Goal: Information Seeking & Learning: Learn about a topic

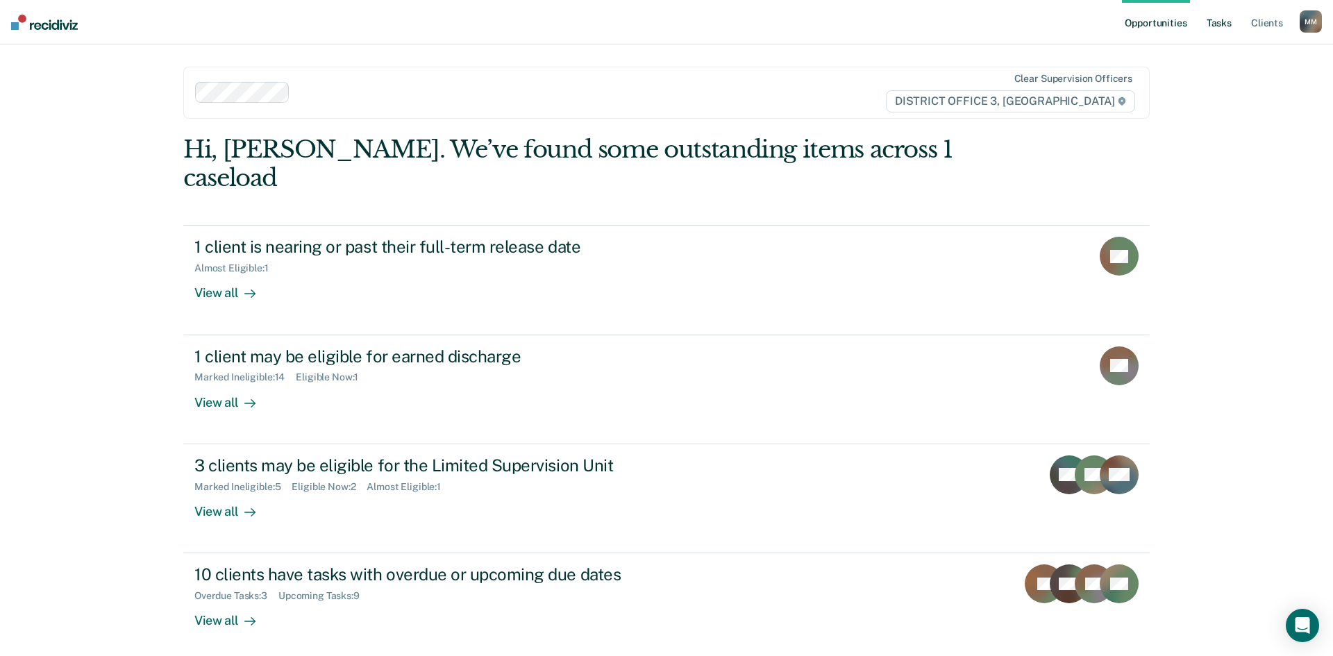
click at [1224, 12] on link "Tasks" at bounding box center [1219, 22] width 31 height 44
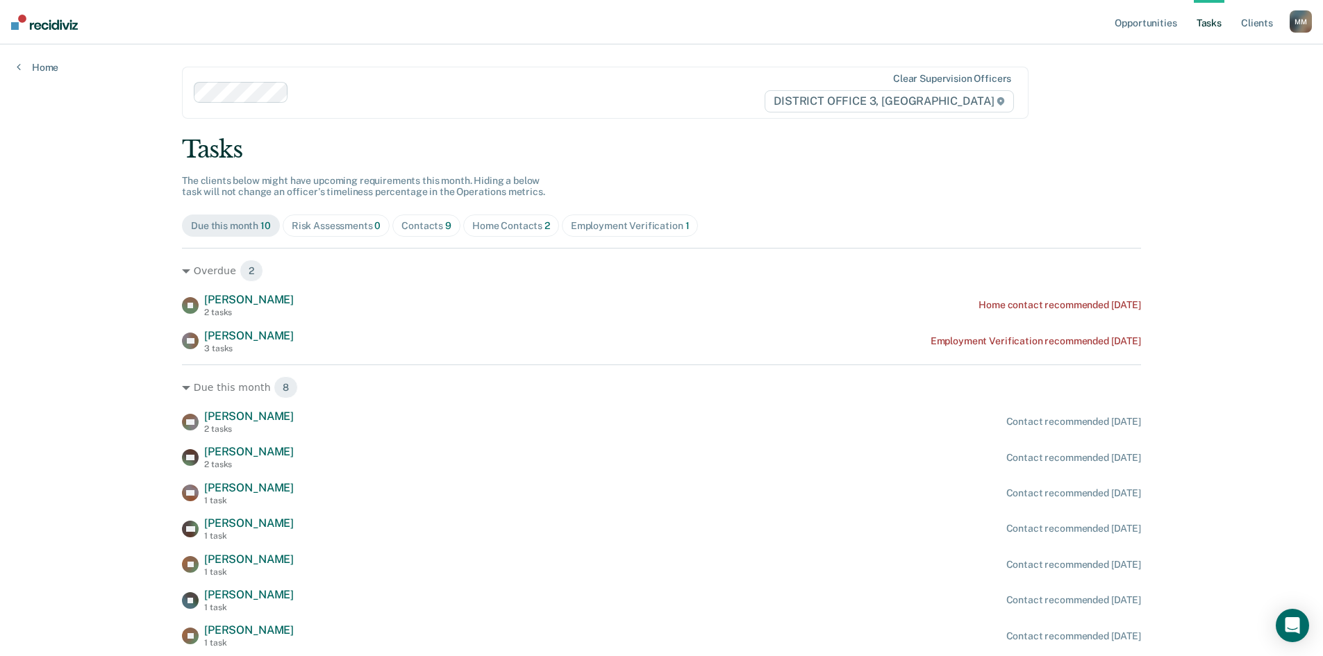
click at [339, 228] on div "Risk Assessments 0" at bounding box center [337, 226] width 90 height 12
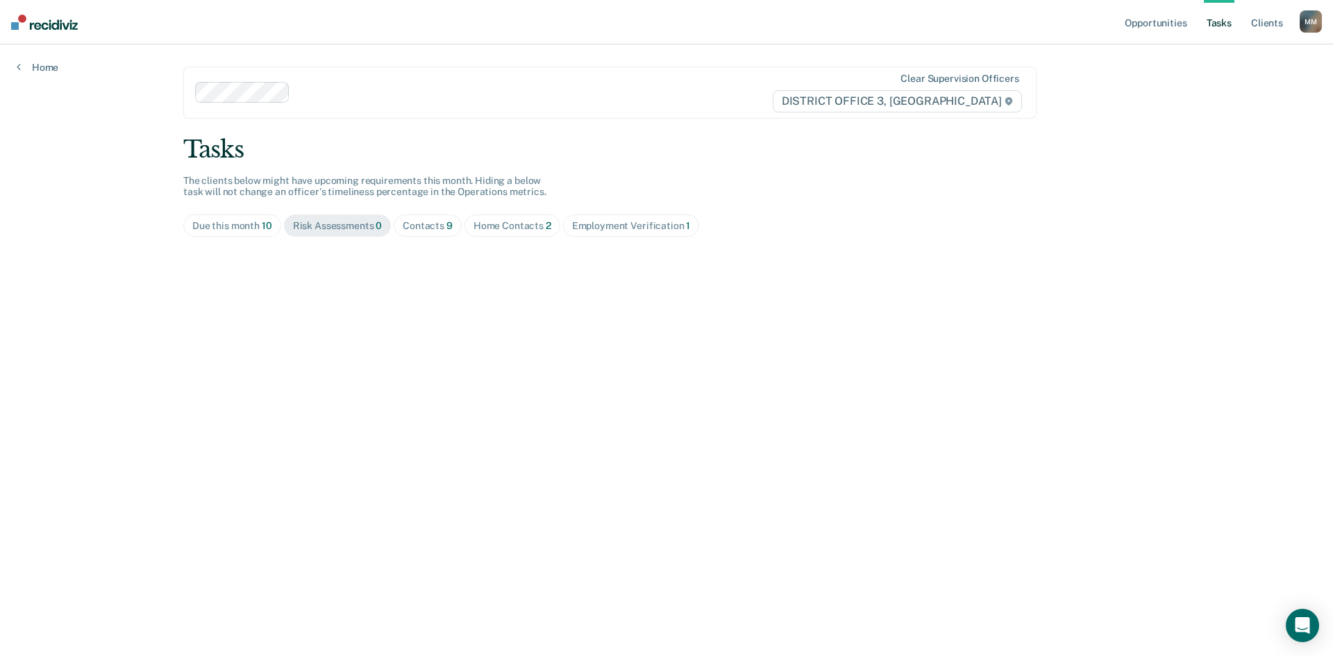
click at [426, 222] on div "Contacts 9" at bounding box center [428, 226] width 50 height 12
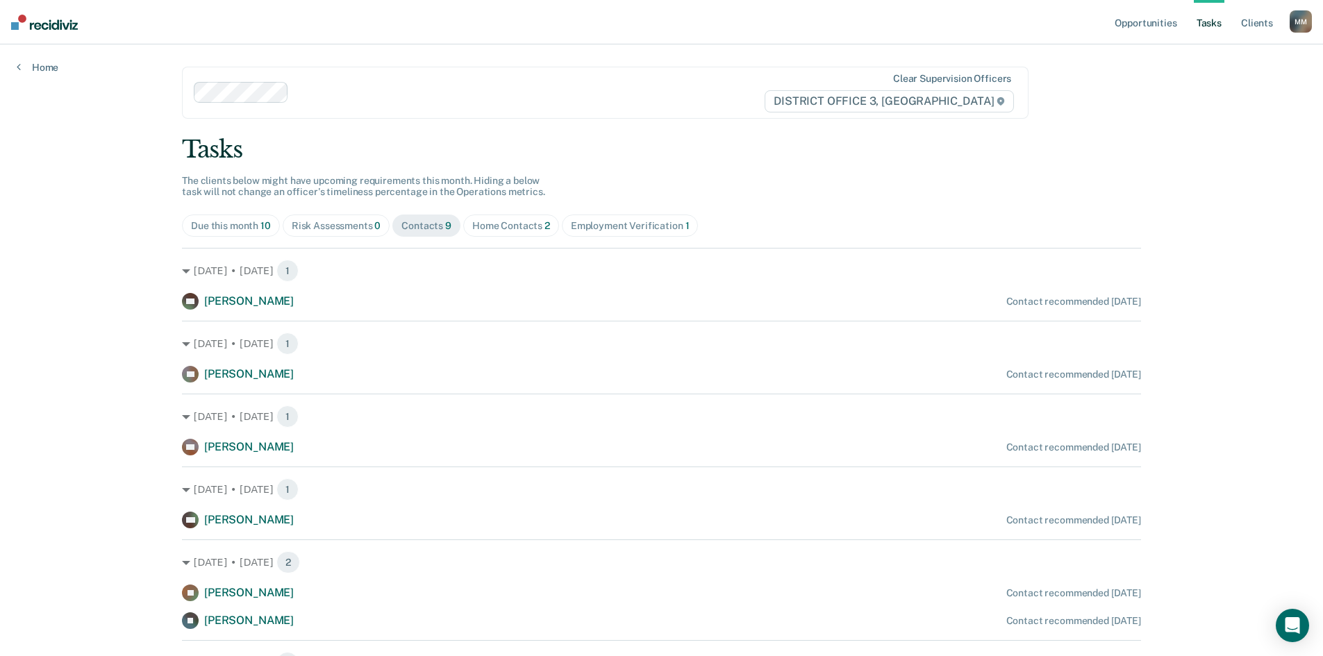
click at [501, 234] on span "Home Contacts 2" at bounding box center [511, 226] width 96 height 22
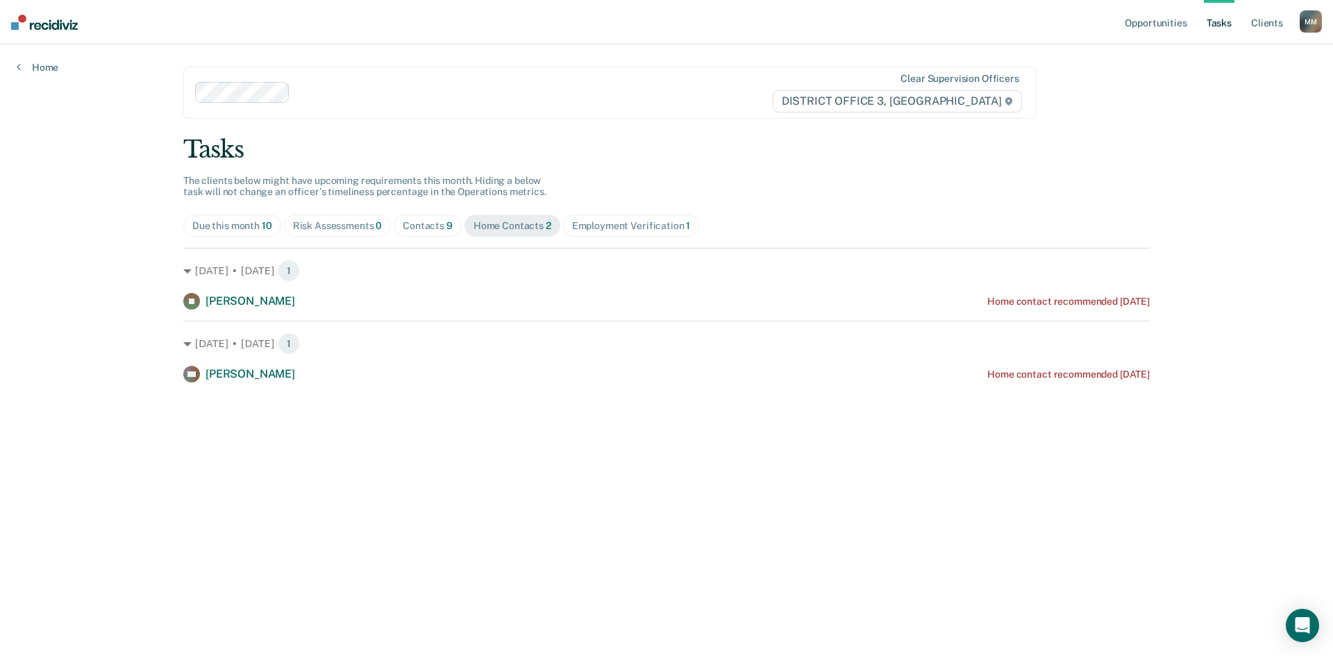
click at [999, 298] on div "Home contact recommended [DATE]" at bounding box center [1069, 302] width 163 height 12
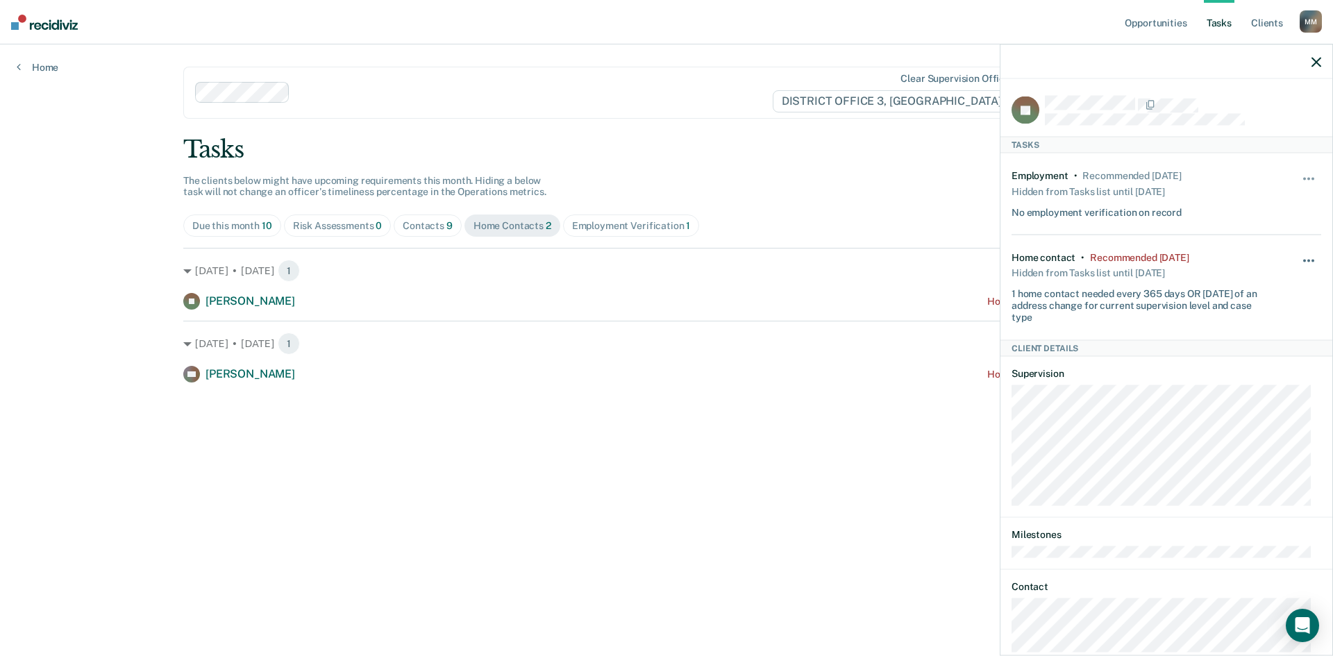
click at [1302, 258] on button "button" at bounding box center [1310, 267] width 24 height 22
click at [1240, 368] on button "90 days" at bounding box center [1272, 371] width 100 height 22
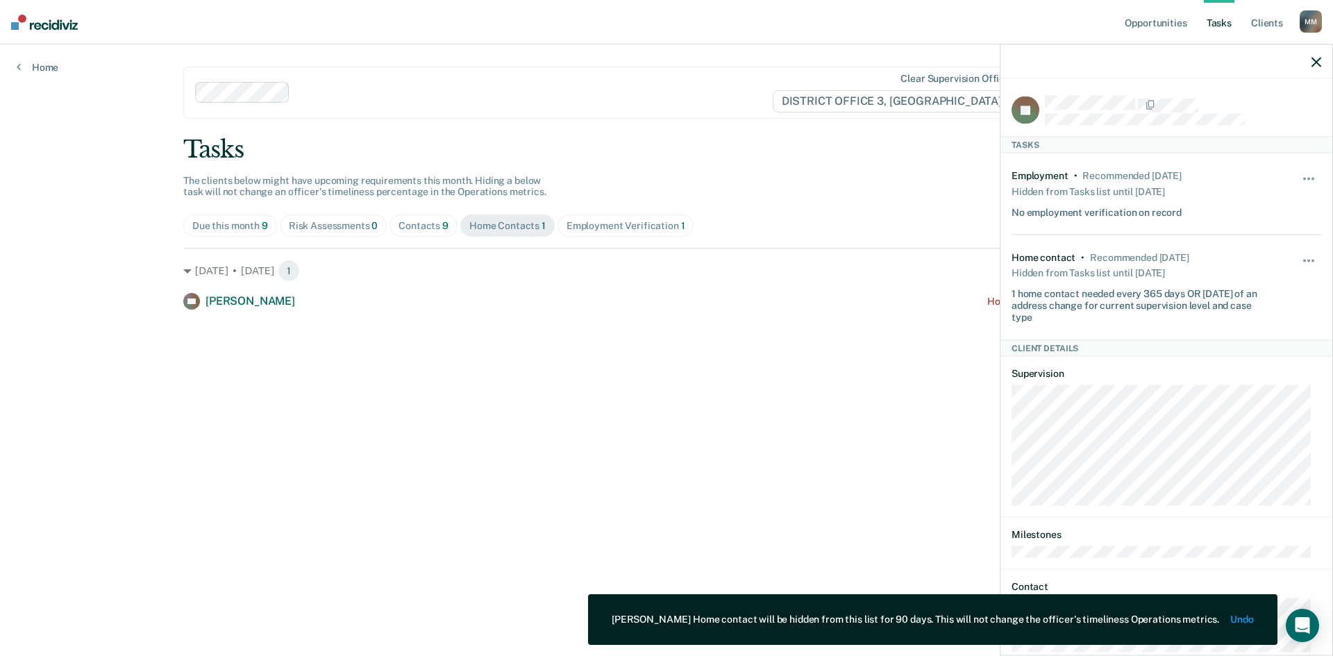
click at [1322, 60] on div at bounding box center [1167, 61] width 332 height 35
click at [1321, 57] on icon "button" at bounding box center [1317, 62] width 10 height 10
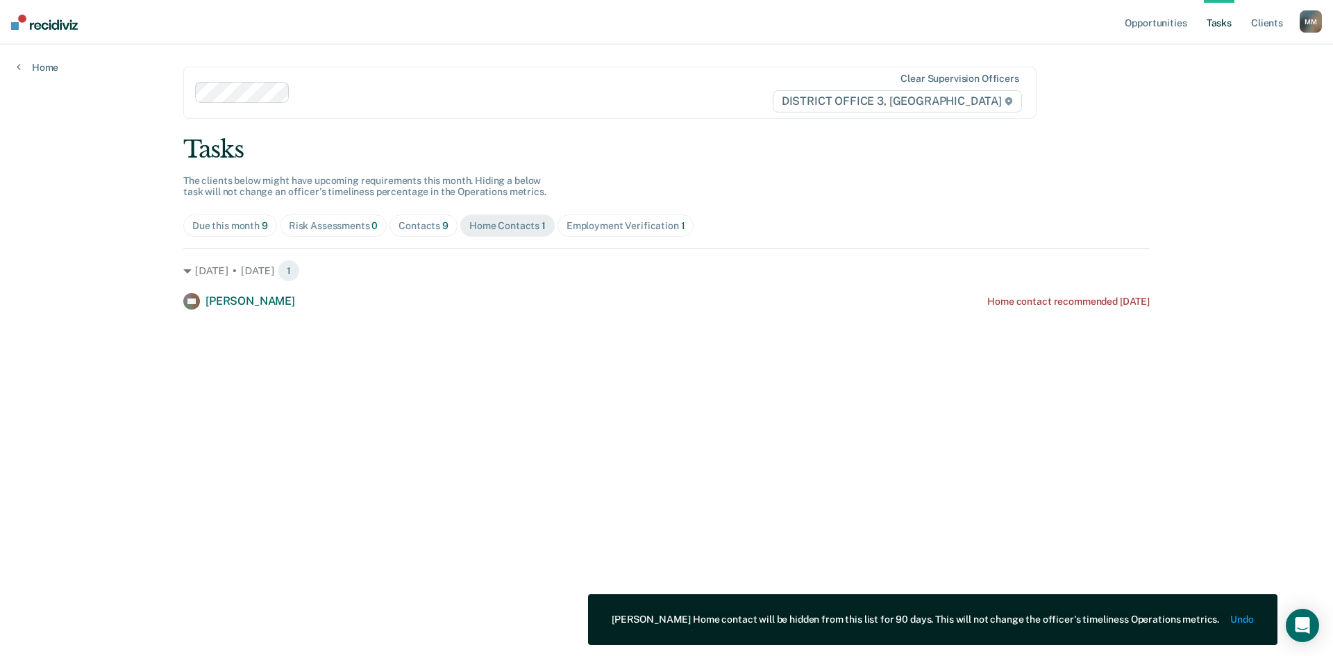
click at [641, 235] on span "Employment Verification 1" at bounding box center [626, 226] width 137 height 22
click at [508, 217] on span "Home Contacts 1" at bounding box center [507, 226] width 94 height 22
click at [417, 225] on div "Contacts 9" at bounding box center [424, 226] width 50 height 12
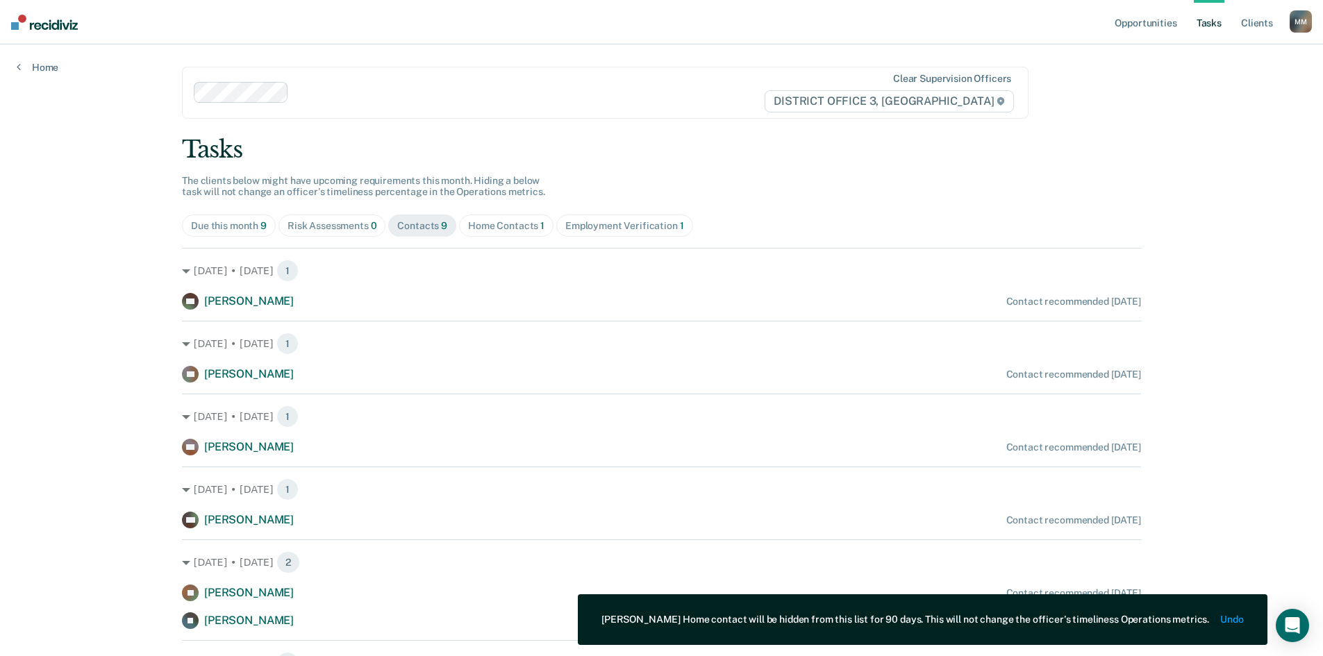
click at [502, 227] on div "Home Contacts 1" at bounding box center [506, 226] width 76 height 12
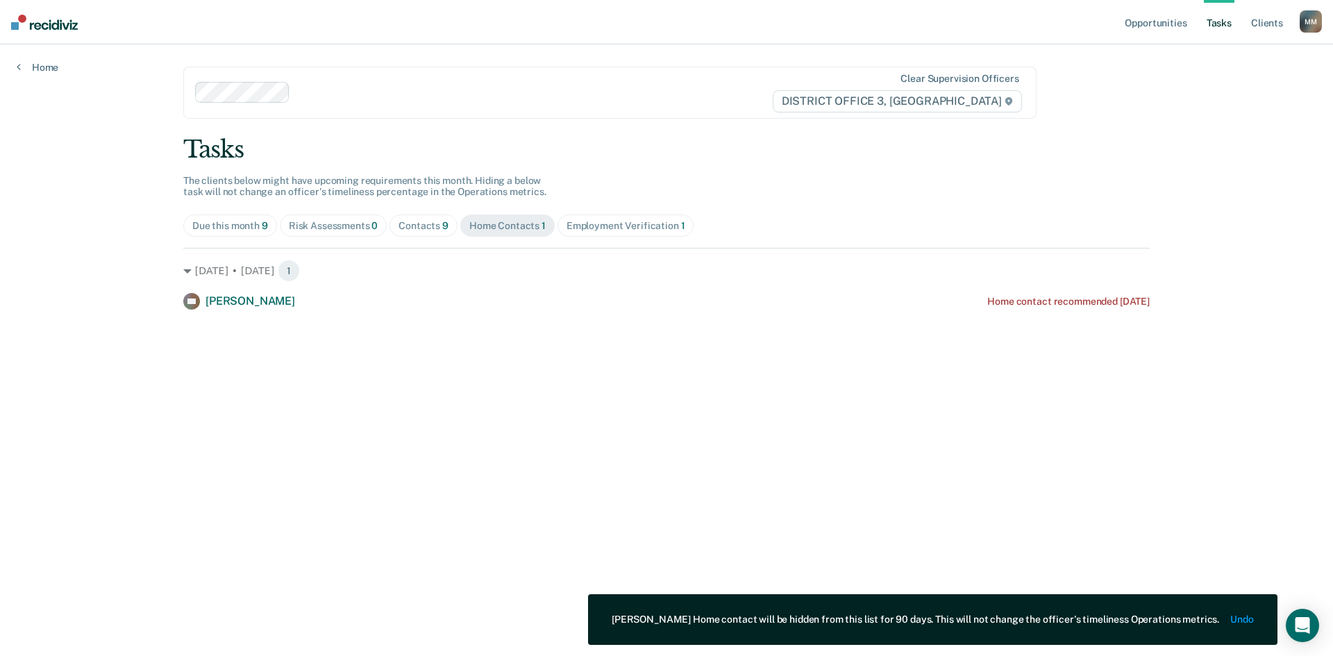
click at [628, 220] on div "Employment Verification 1" at bounding box center [626, 226] width 119 height 12
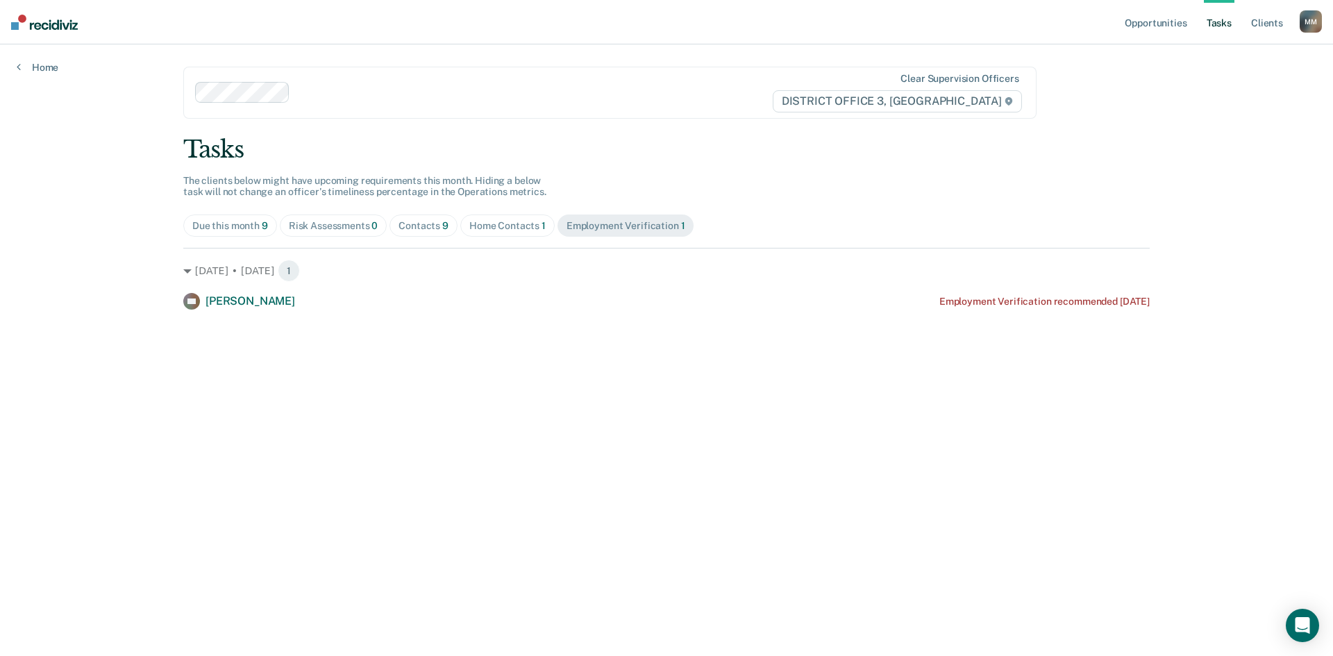
click at [526, 228] on div "Home Contacts 1" at bounding box center [507, 226] width 76 height 12
click at [455, 219] on div "Due this month 9 Risk Assessments 0 Contacts 9 Home Contacts 1 Employment Verif…" at bounding box center [666, 226] width 967 height 22
click at [433, 220] on div "Contacts 9" at bounding box center [424, 226] width 50 height 12
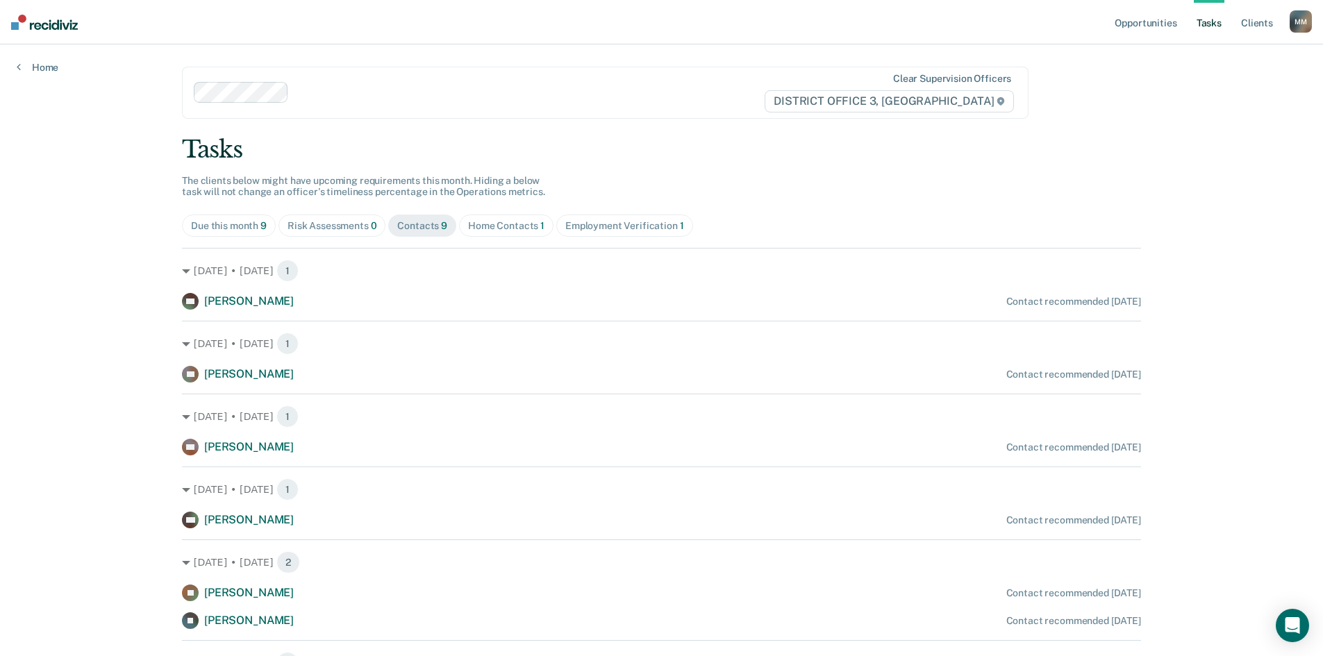
click at [489, 227] on div "Home Contacts 1" at bounding box center [506, 226] width 76 height 12
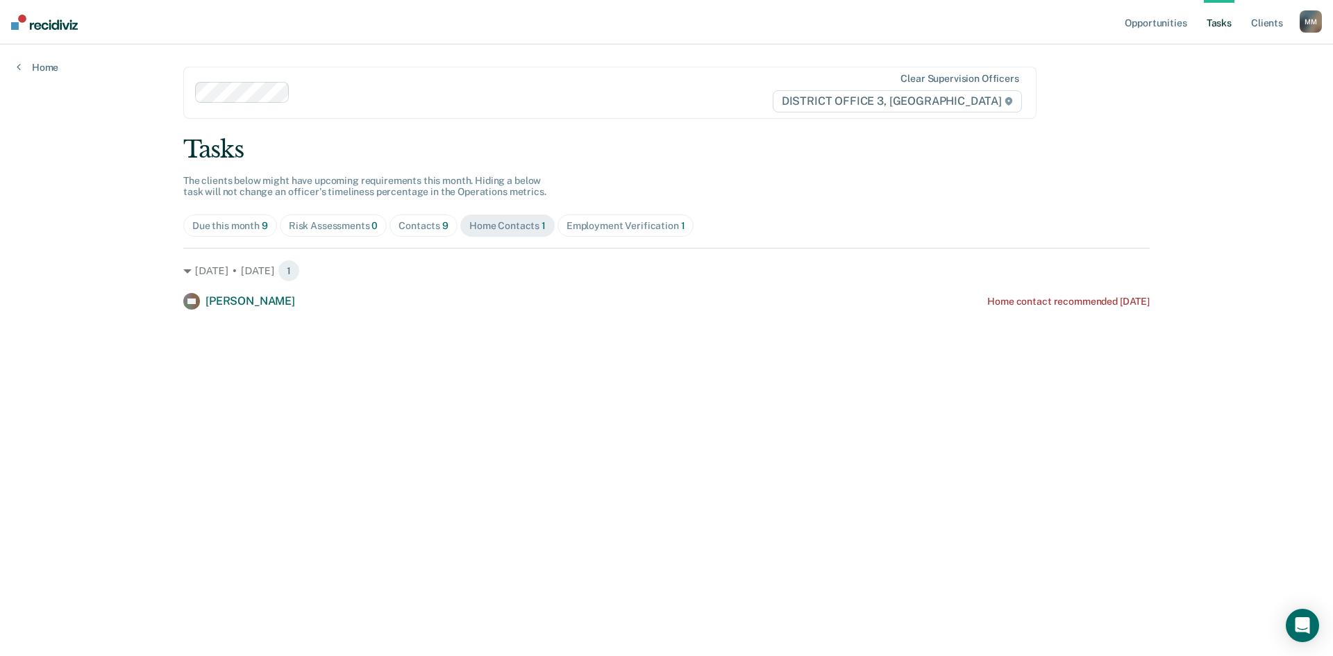
click at [631, 234] on span "Employment Verification 1" at bounding box center [626, 226] width 137 height 22
click at [495, 220] on div "Home Contacts 1" at bounding box center [507, 226] width 76 height 12
click at [1149, 22] on link "Opportunities" at bounding box center [1155, 22] width 67 height 44
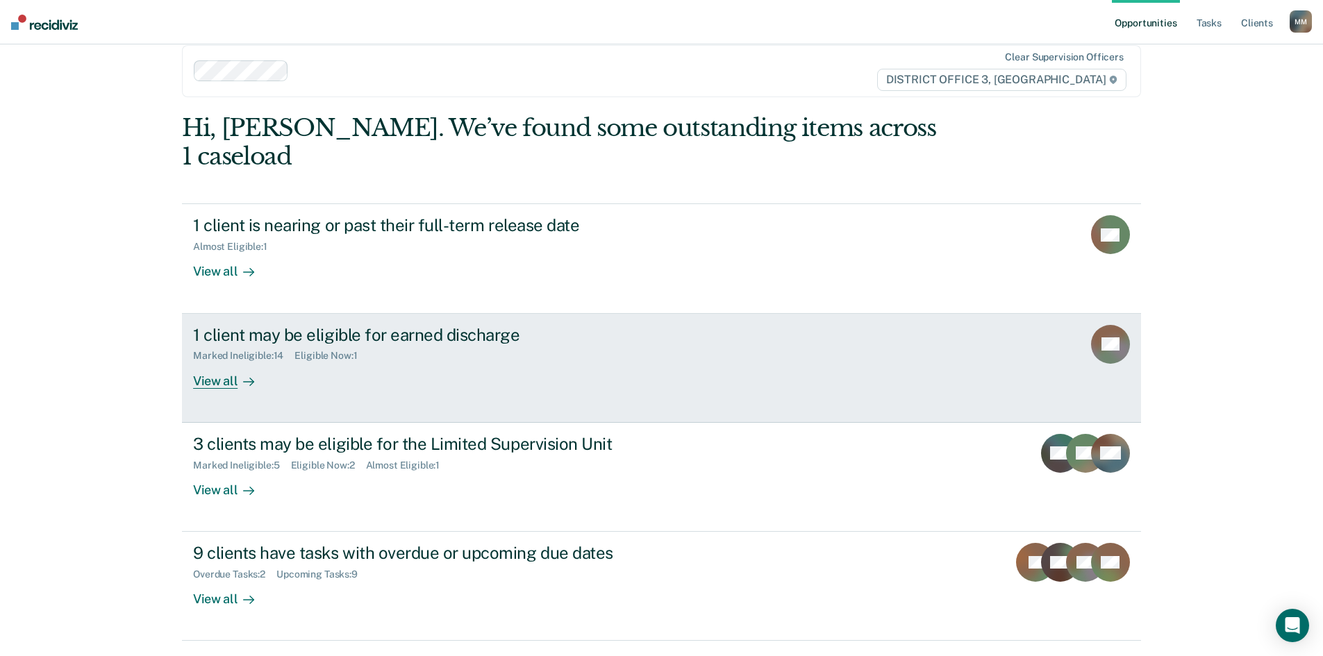
scroll to position [33, 0]
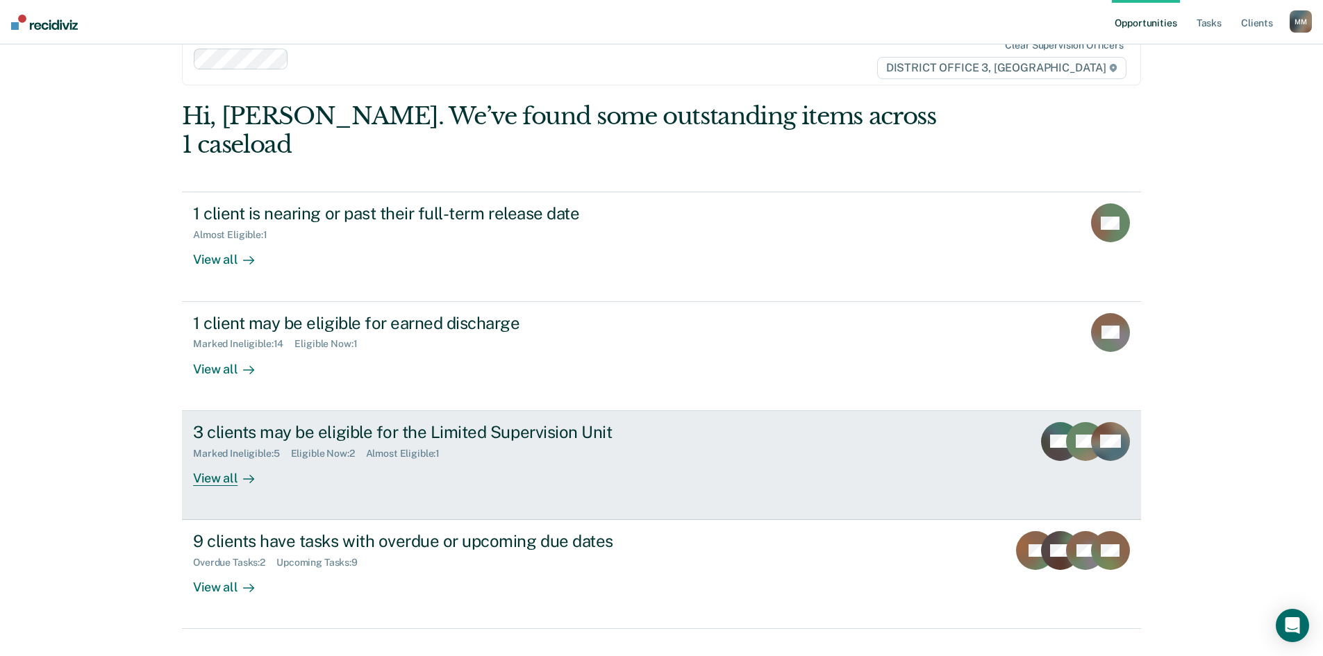
click at [385, 440] on div "3 clients may be eligible for the Limited Supervision Unit Marked Ineligible : …" at bounding box center [453, 454] width 521 height 64
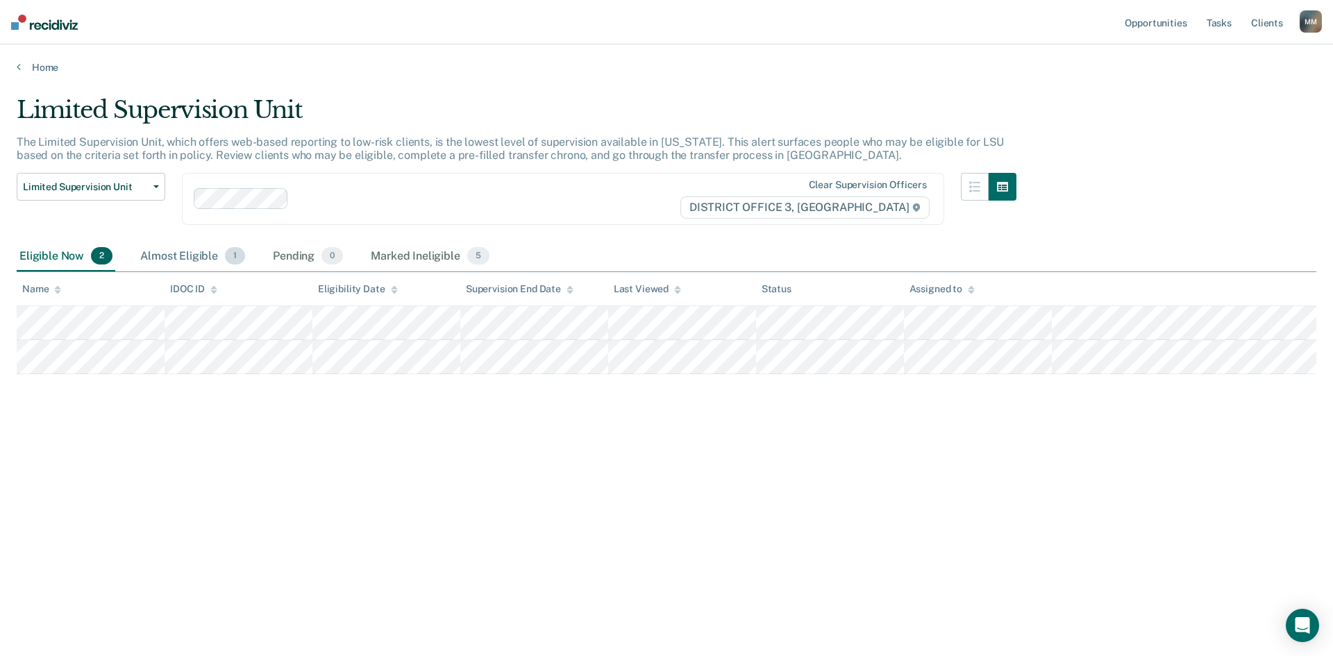
click at [198, 252] on div "Almost Eligible 1" at bounding box center [193, 257] width 110 height 31
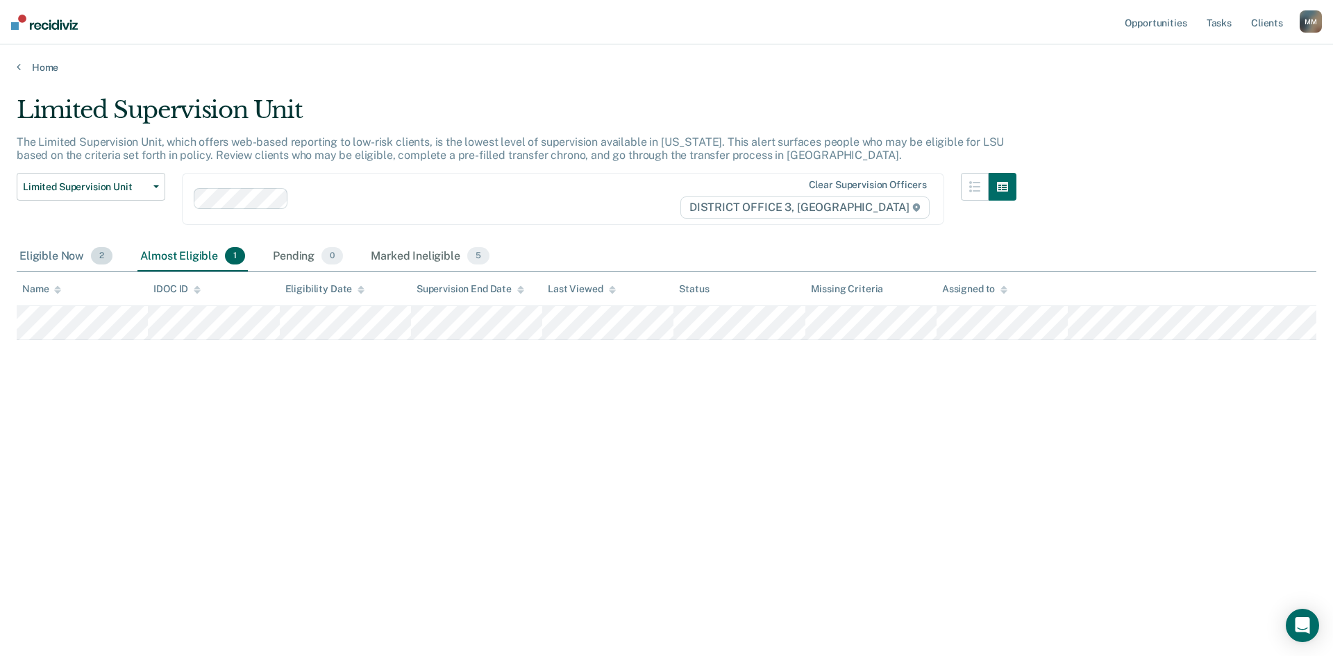
click at [72, 258] on div "Eligible Now 2" at bounding box center [66, 257] width 99 height 31
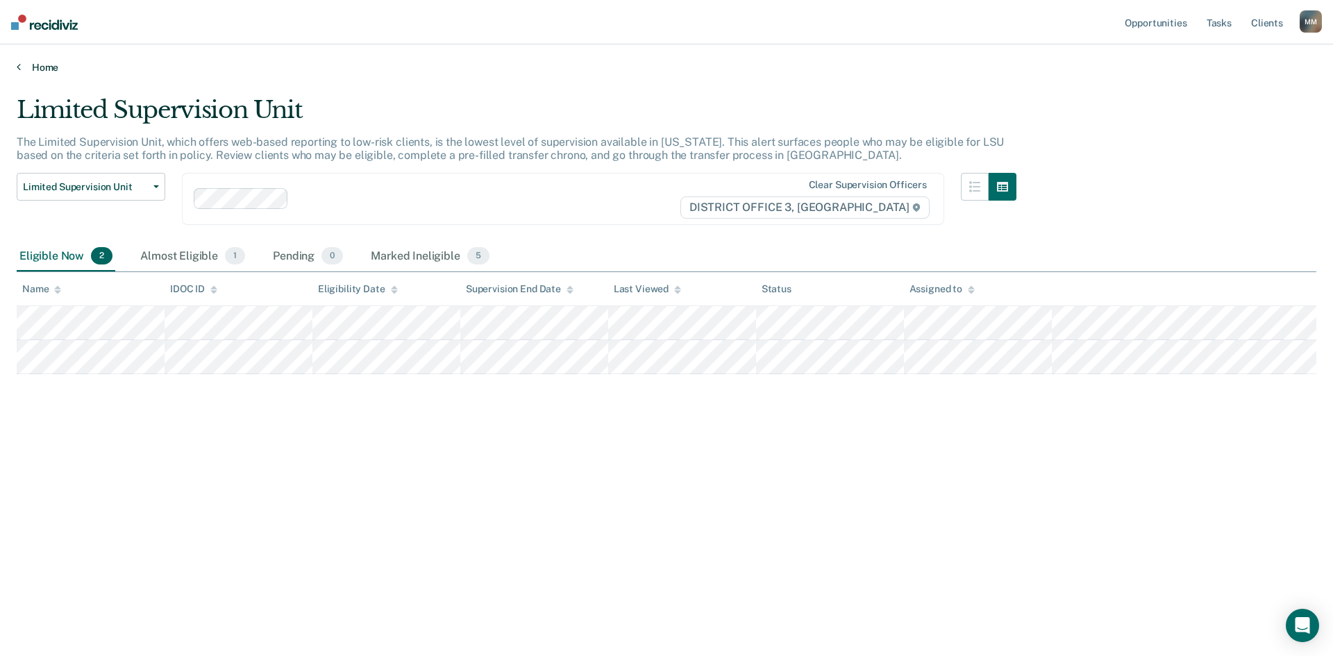
click at [37, 69] on link "Home" at bounding box center [667, 67] width 1300 height 13
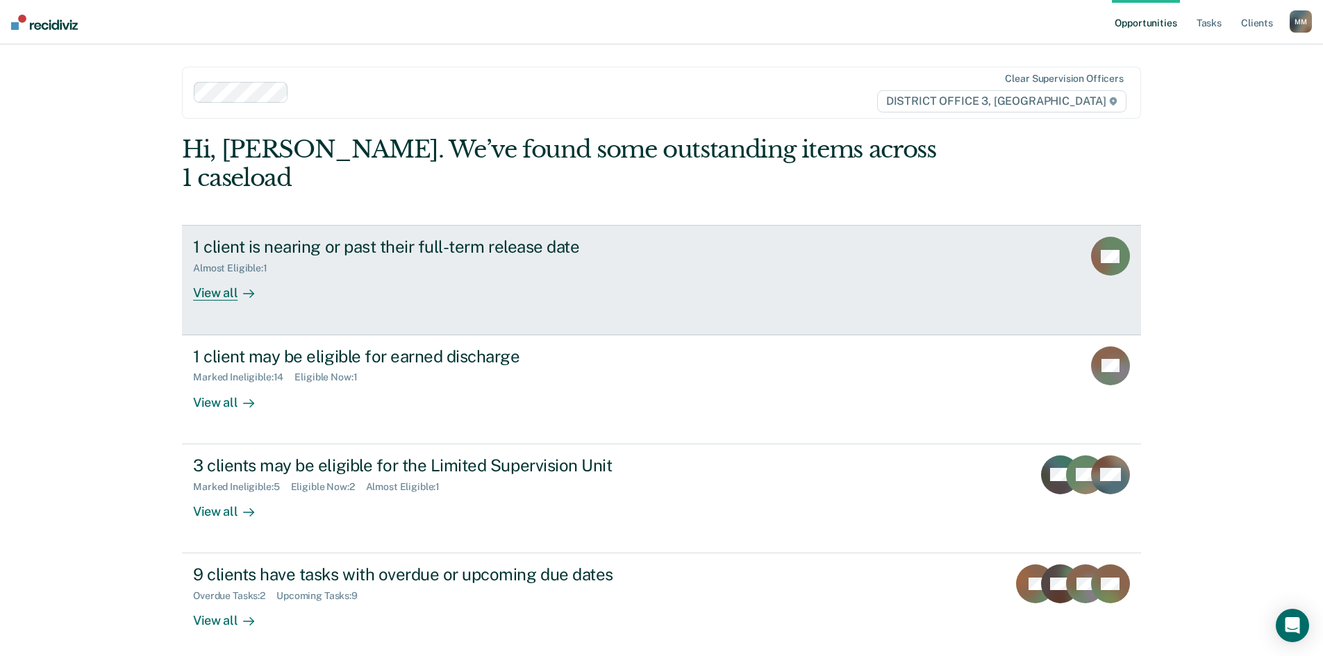
click at [424, 276] on link "1 client is nearing or past their full-term release date Almost Eligible : 1 Vi…" at bounding box center [661, 280] width 959 height 110
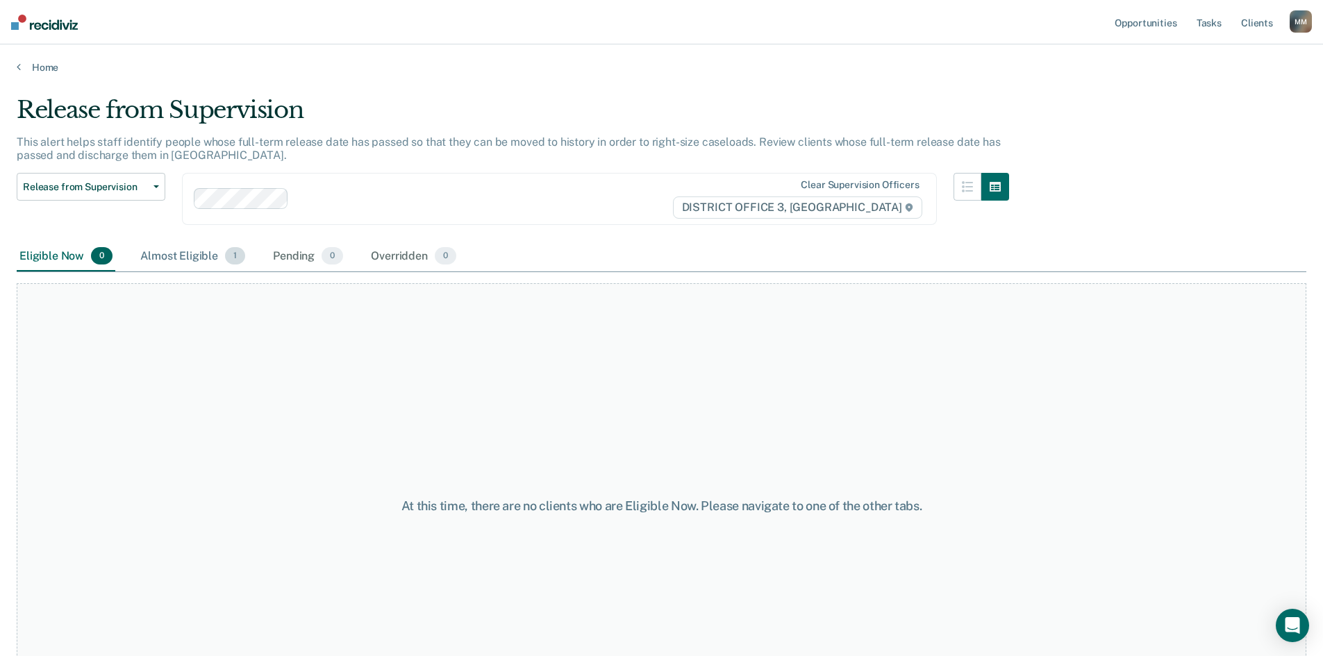
click at [217, 255] on div "Almost Eligible 1" at bounding box center [193, 257] width 110 height 31
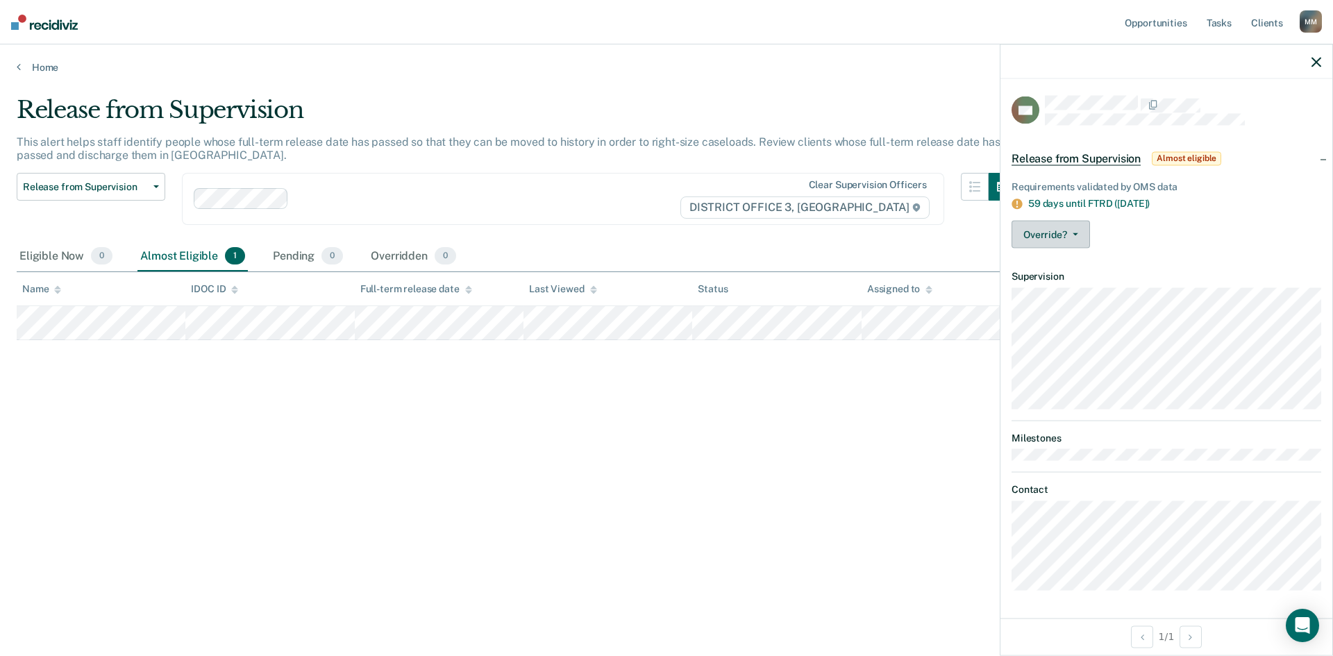
click at [1089, 239] on button "Override?" at bounding box center [1051, 235] width 78 height 28
click at [1122, 234] on div "Override? [PERSON_NAME] Mark Overridden" at bounding box center [1167, 235] width 310 height 28
click at [1069, 234] on span "button" at bounding box center [1072, 234] width 11 height 3
click at [1149, 210] on div "Requirements validated by OMS data 59 days until FTRD ([DATE]) Override? [PERSO…" at bounding box center [1167, 212] width 332 height 96
click at [1181, 153] on span "Almost eligible" at bounding box center [1186, 158] width 69 height 14
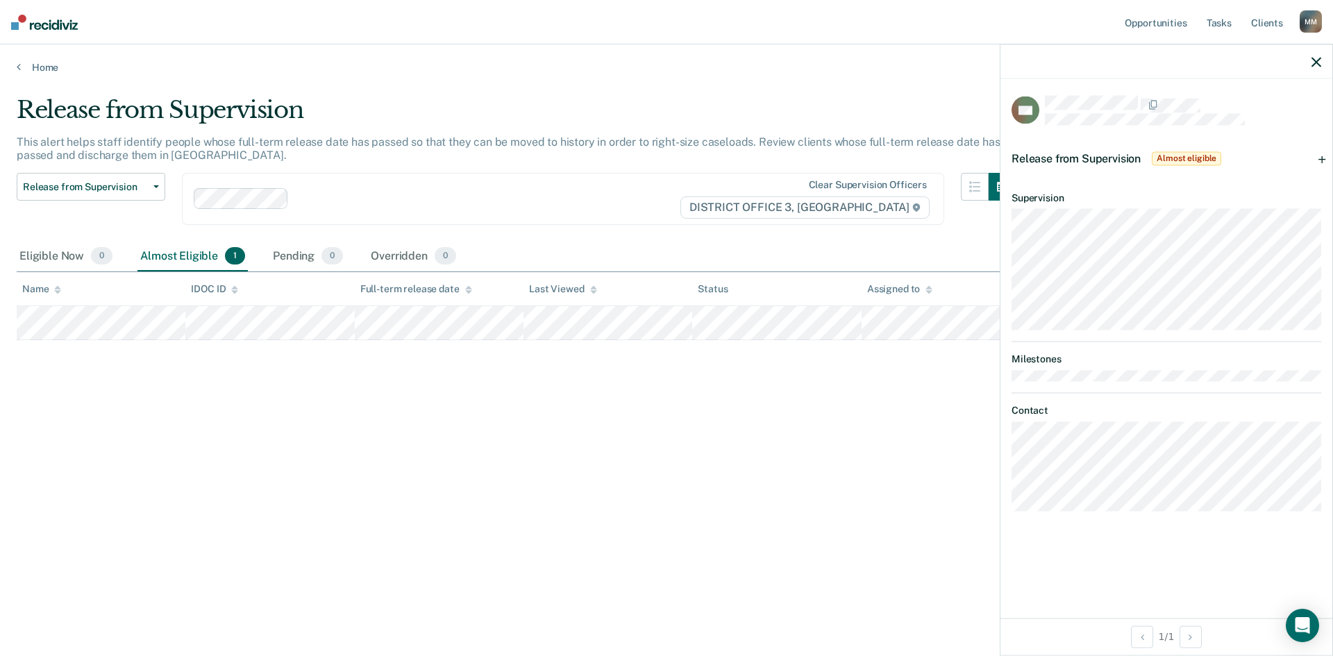
click at [1175, 156] on span "Almost eligible" at bounding box center [1186, 158] width 69 height 14
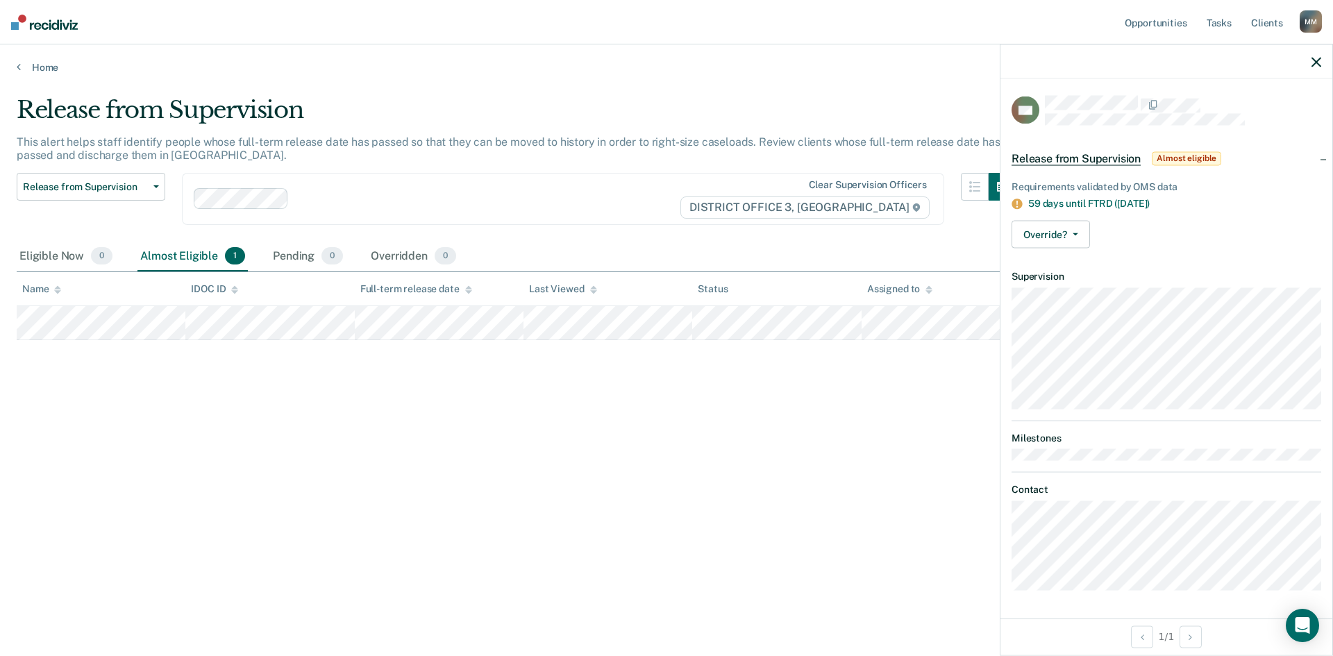
click at [1097, 205] on div "59 days until FTRD ([DATE])" at bounding box center [1174, 204] width 293 height 12
drag, startPoint x: 1313, startPoint y: 63, endPoint x: 1292, endPoint y: 87, distance: 32.5
click at [1314, 63] on icon "button" at bounding box center [1317, 62] width 10 height 10
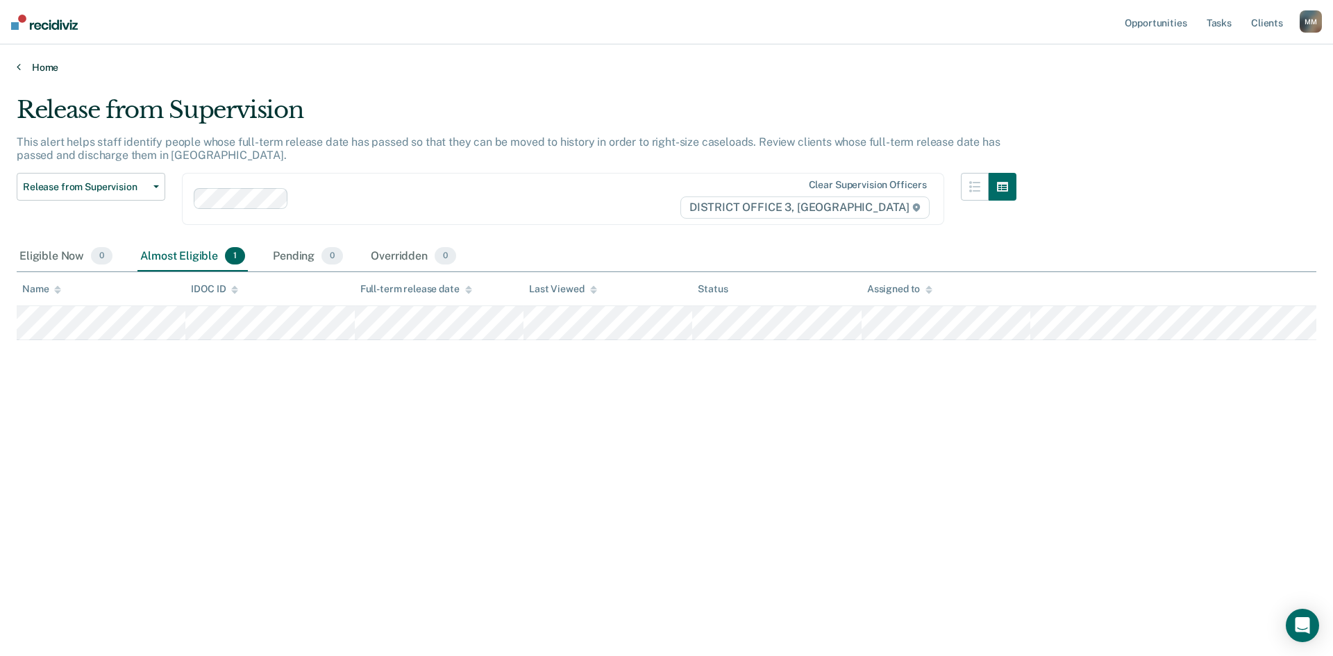
click at [38, 63] on link "Home" at bounding box center [667, 67] width 1300 height 13
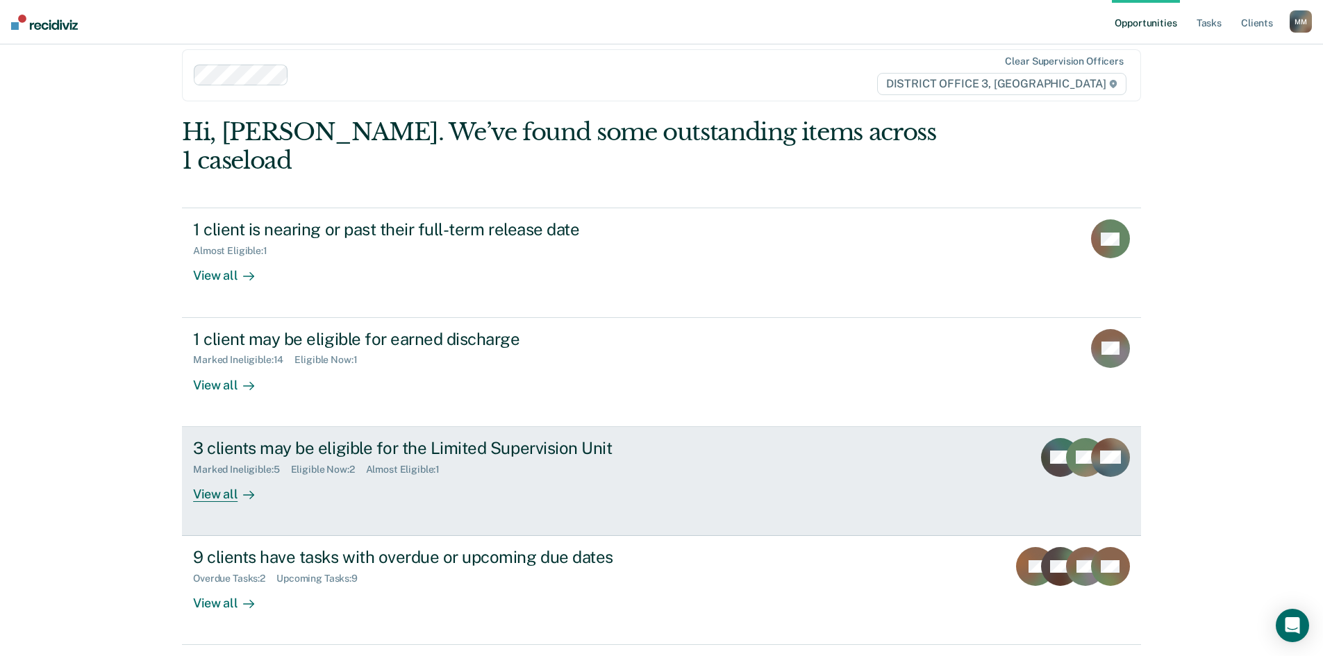
scroll to position [33, 0]
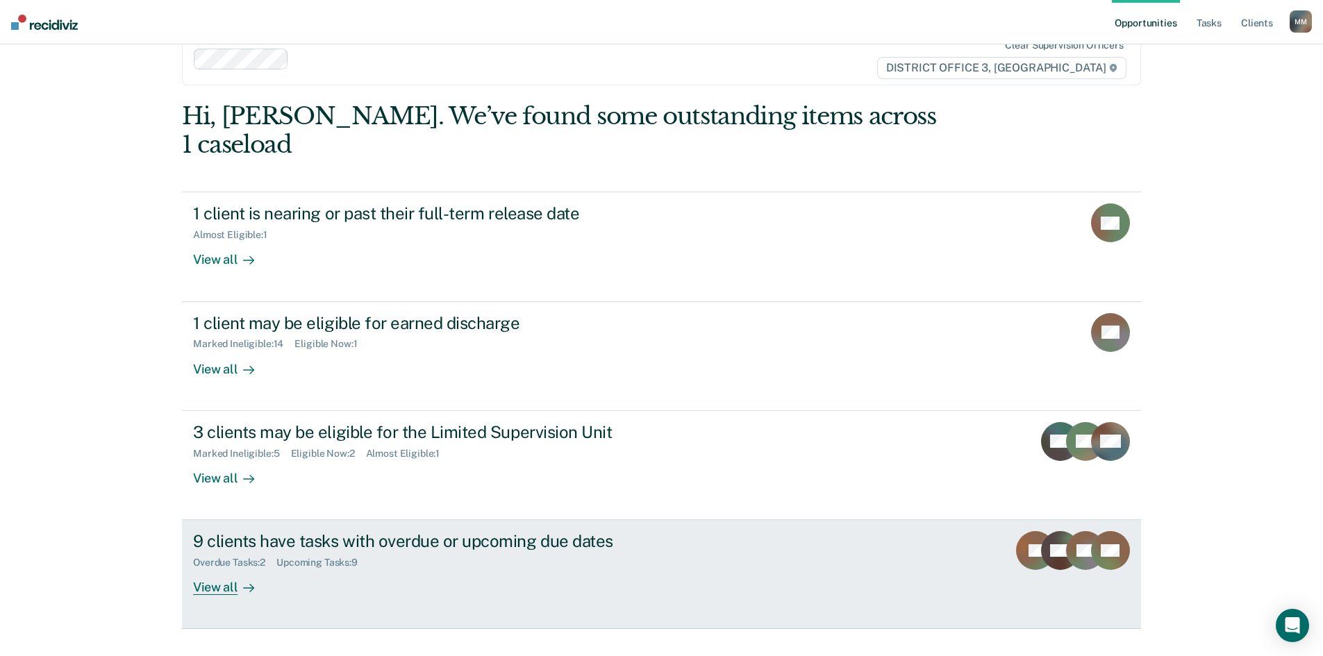
click at [470, 551] on div "Overdue Tasks : 2 Upcoming Tasks : 9" at bounding box center [437, 559] width 488 height 17
